Goal: Communication & Community: Participate in discussion

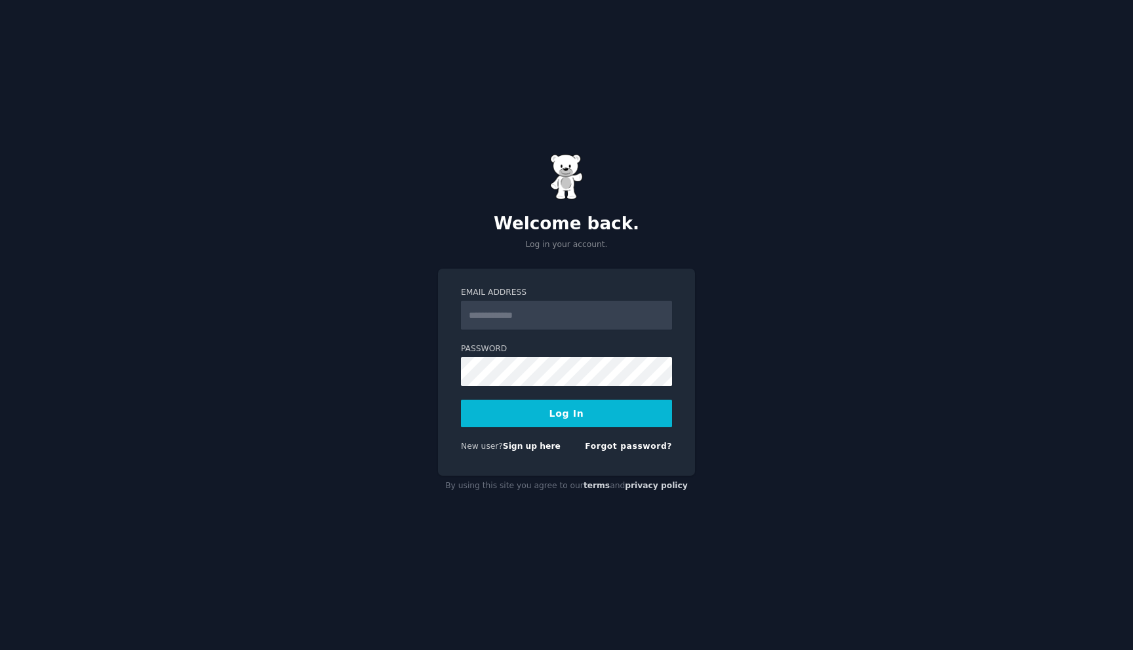
type input "**********"
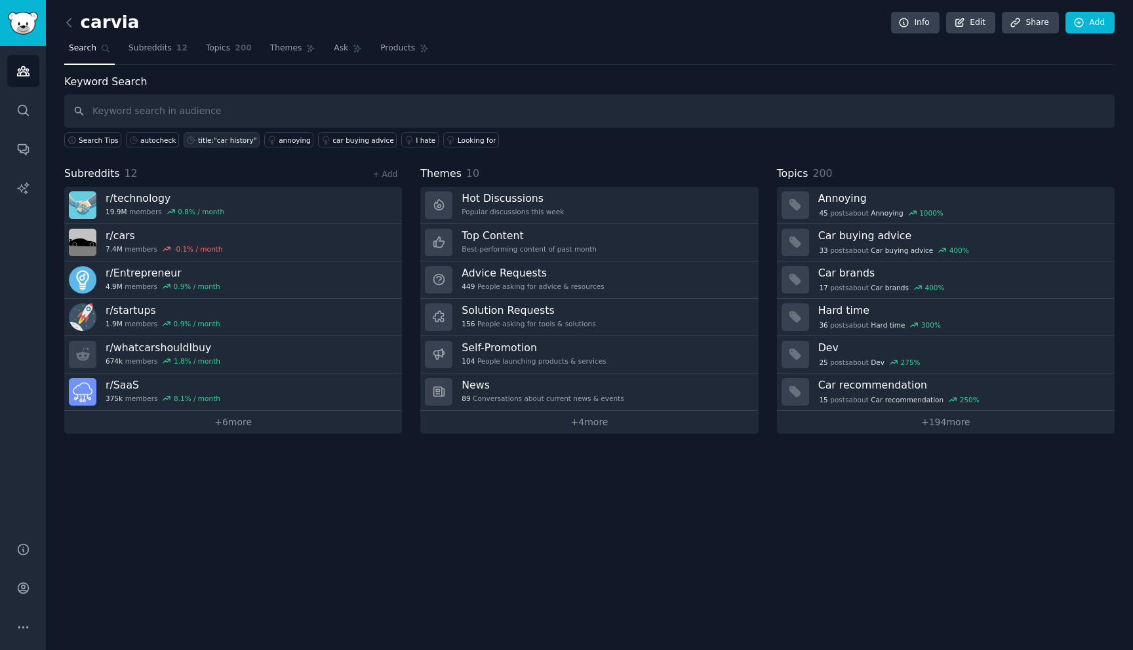
click at [225, 144] on div "title:"car history"" at bounding box center [227, 140] width 59 height 9
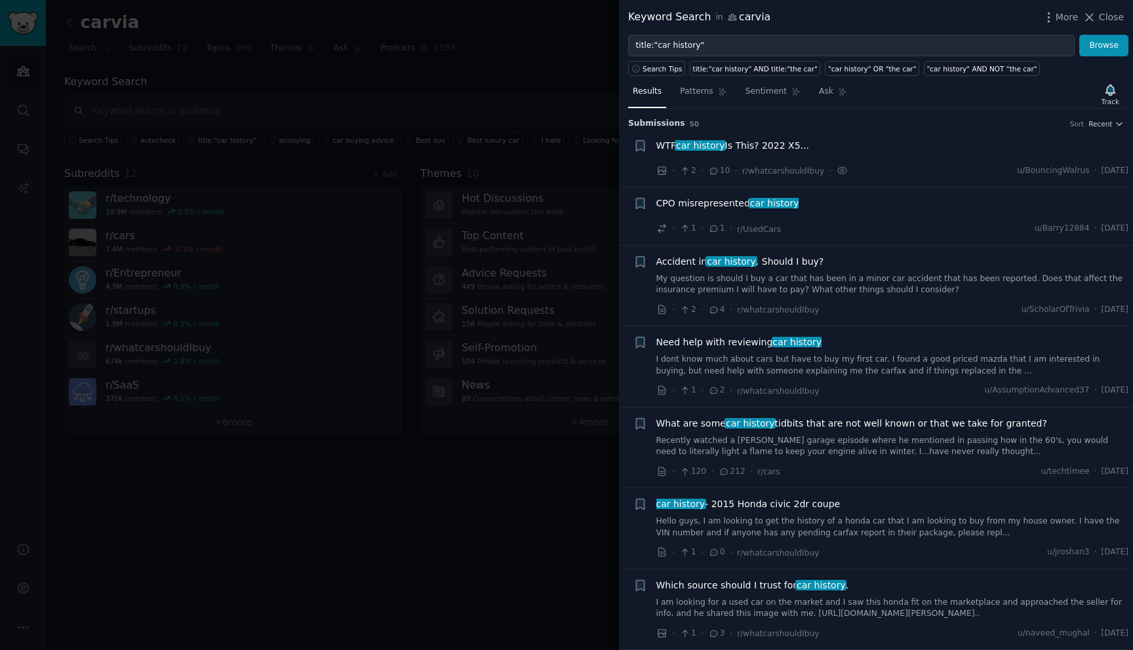
click at [770, 260] on span "Accident in car history . Should I buy?" at bounding box center [740, 262] width 168 height 14
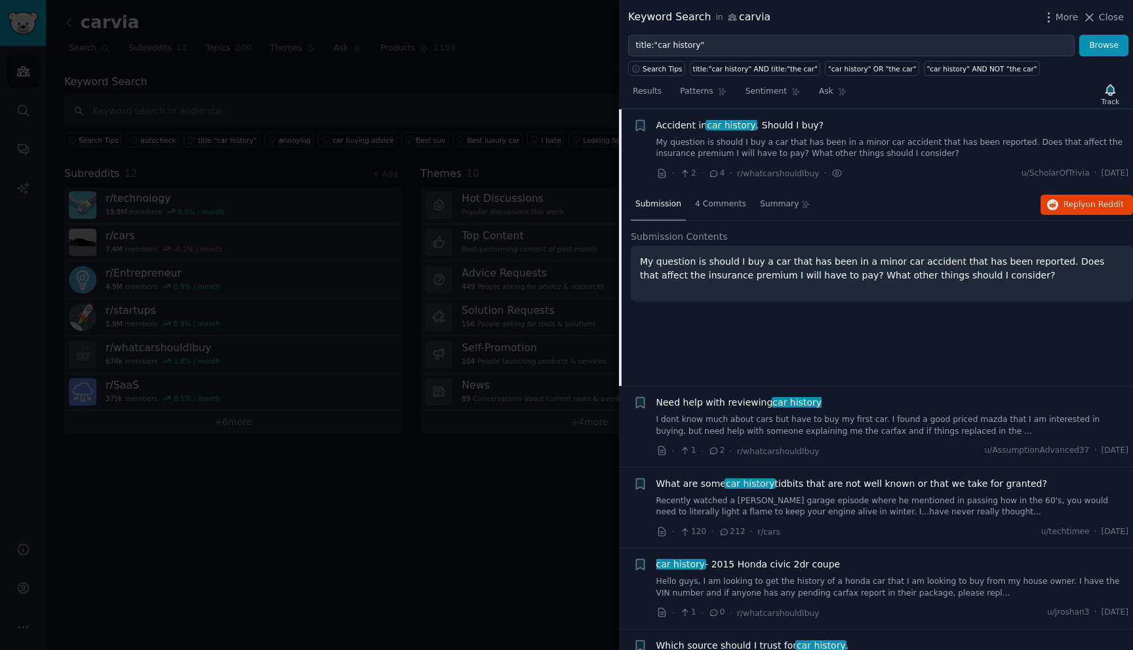
scroll to position [136, 0]
click at [1080, 210] on button "Reply on Reddit" at bounding box center [1087, 205] width 92 height 21
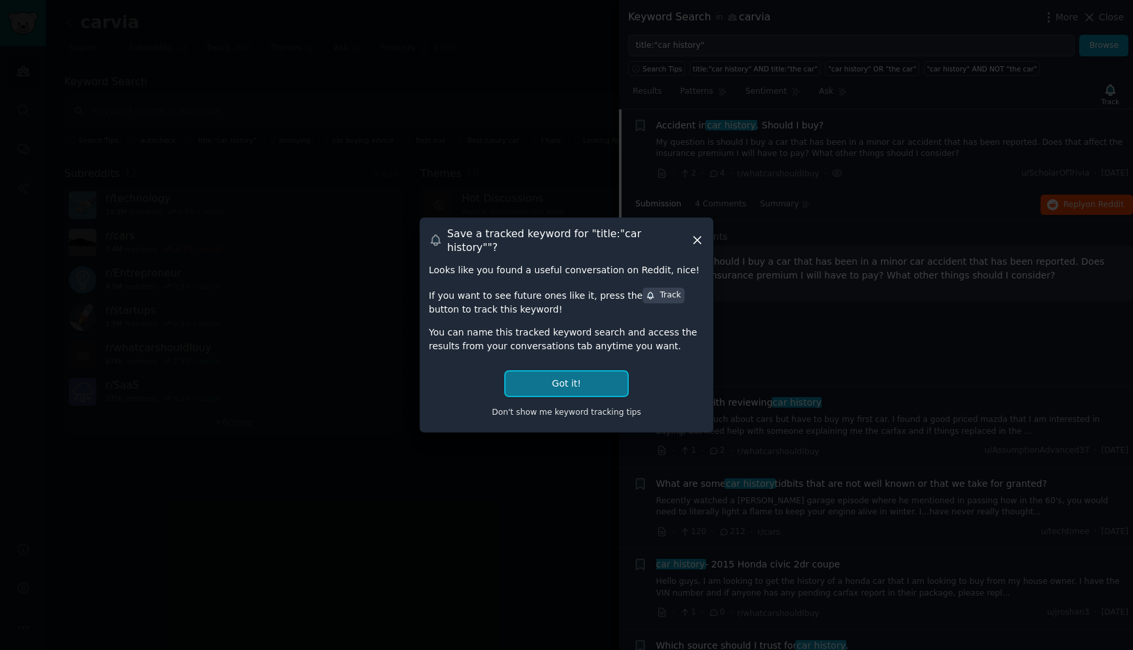
click at [564, 372] on button "Got it!" at bounding box center [567, 384] width 122 height 24
